Goal: Information Seeking & Learning: Compare options

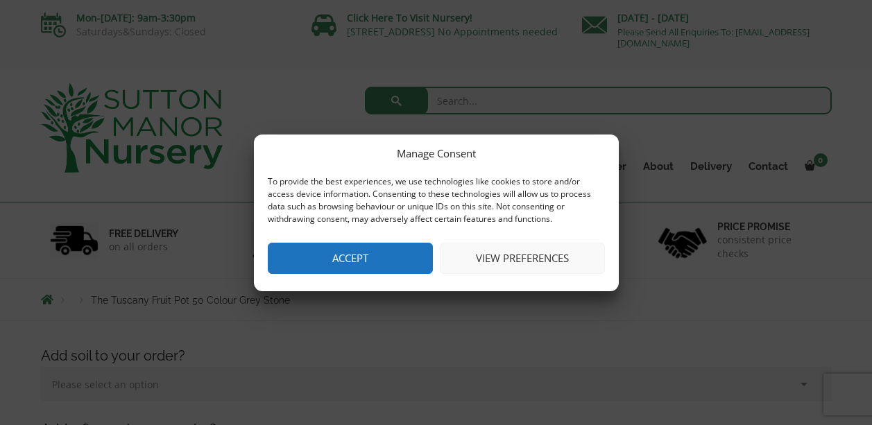
click at [363, 262] on button "Accept" at bounding box center [350, 258] width 165 height 31
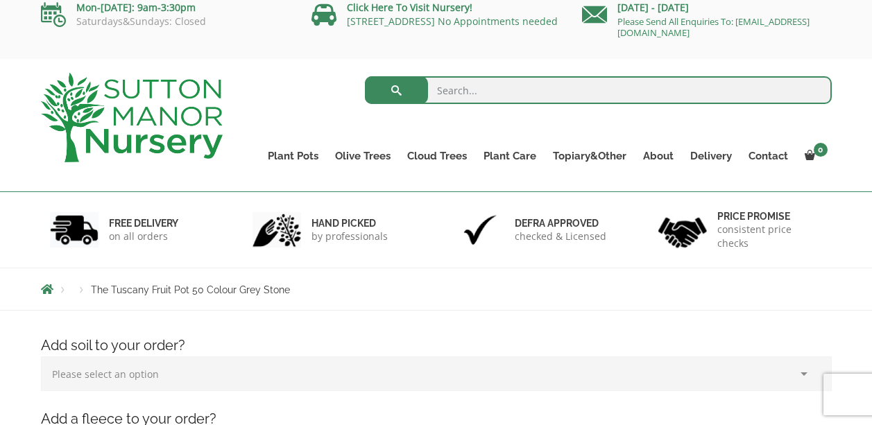
scroll to position [11, 0]
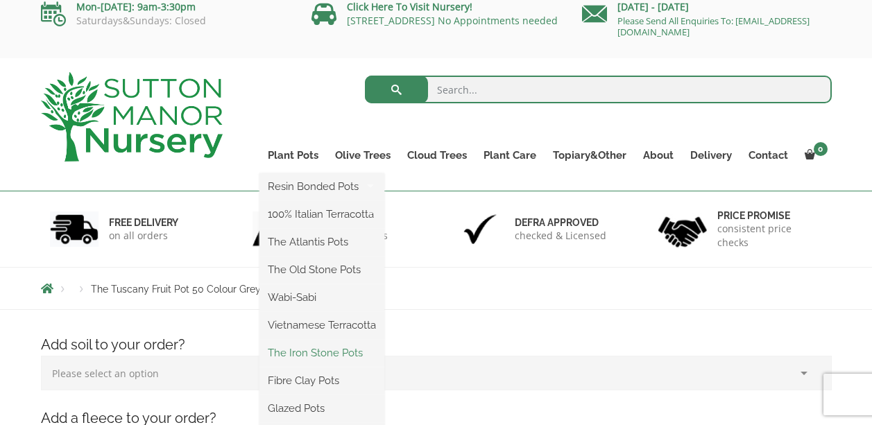
click at [286, 350] on link "The Iron Stone Pots" at bounding box center [321, 353] width 125 height 21
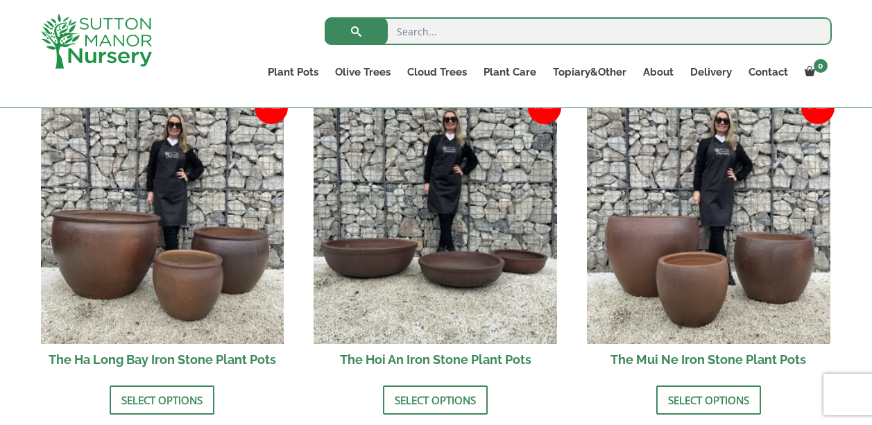
scroll to position [437, 0]
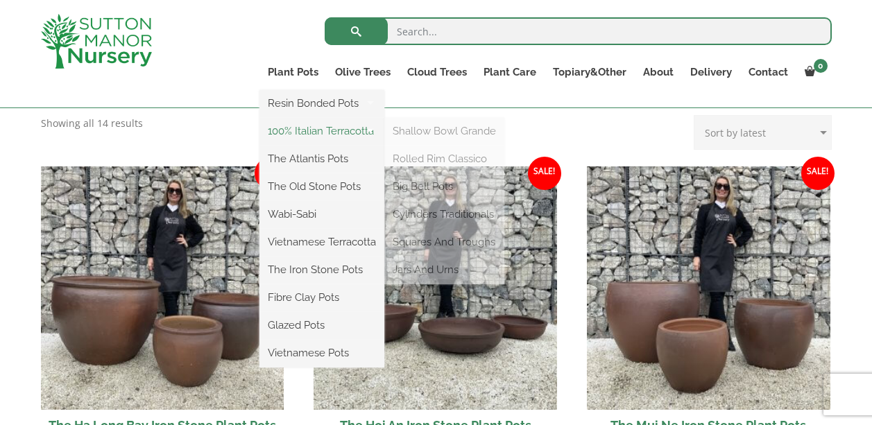
click at [299, 135] on link "100% Italian Terracotta" at bounding box center [321, 131] width 125 height 21
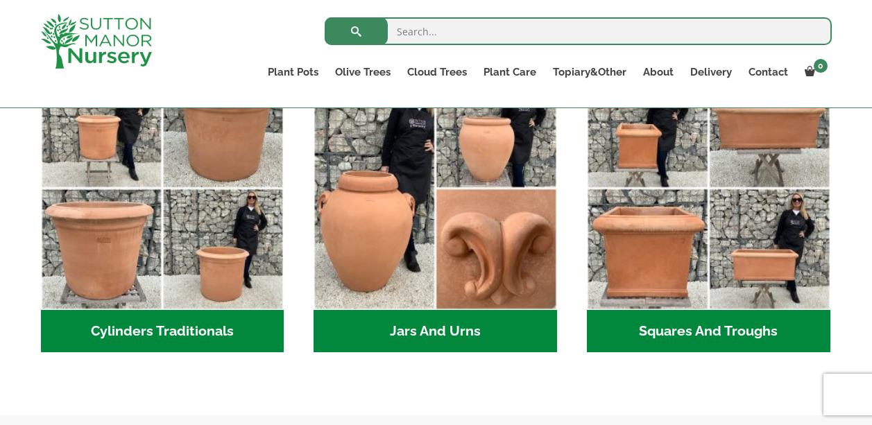
scroll to position [803, 0]
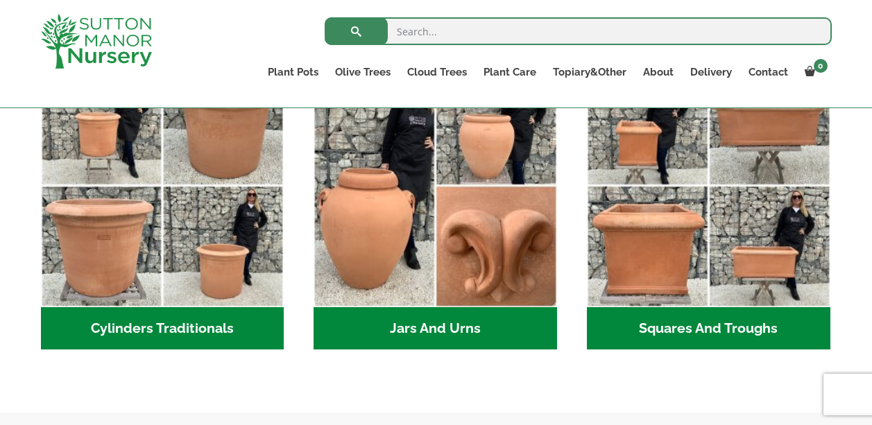
drag, startPoint x: 664, startPoint y: 340, endPoint x: 657, endPoint y: 339, distance: 7.0
click at [664, 339] on h2 "Squares And Troughs (2)" at bounding box center [708, 328] width 243 height 43
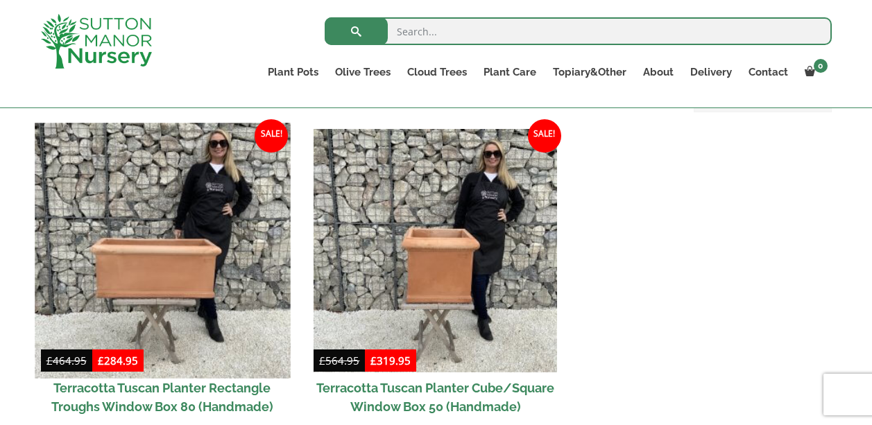
scroll to position [610, 0]
